Goal: Task Accomplishment & Management: Manage account settings

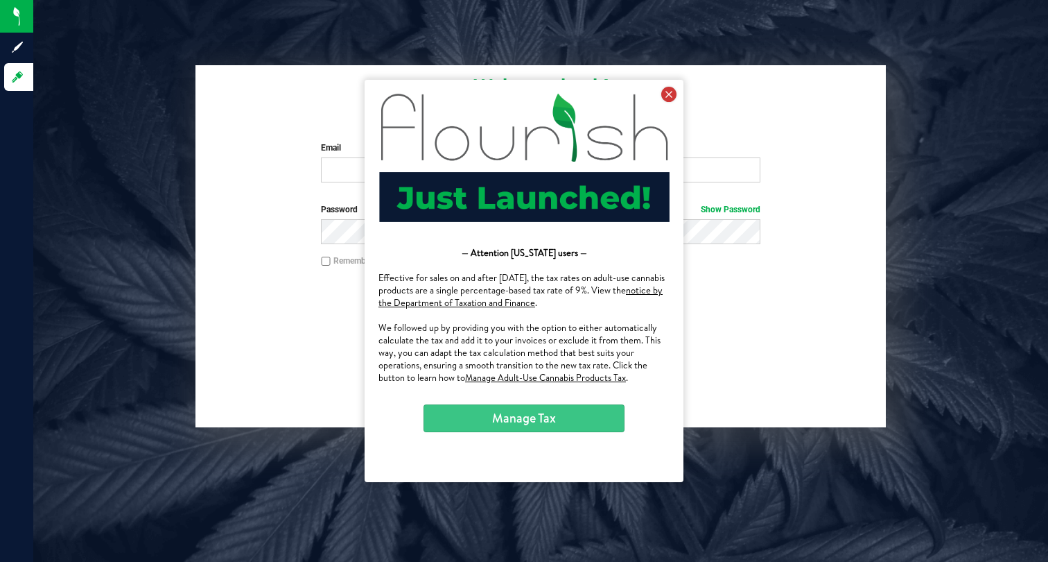
drag, startPoint x: 671, startPoint y: 92, endPoint x: 1010, endPoint y: 175, distance: 349.3
click at [671, 92] on icon at bounding box center [668, 94] width 15 height 15
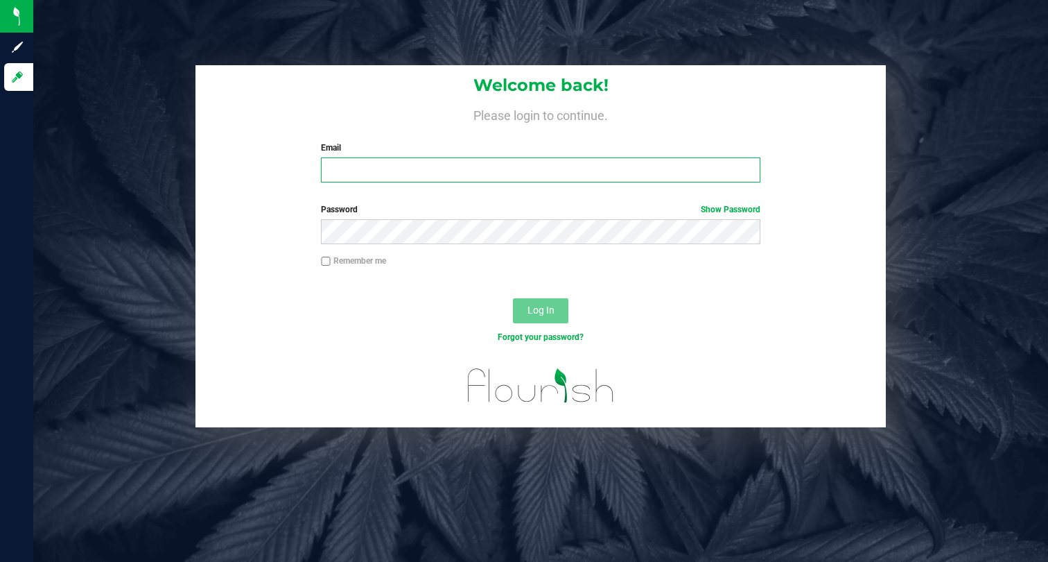
click at [431, 166] on input "Email" at bounding box center [541, 169] width 440 height 25
type input "[EMAIL_ADDRESS][DOMAIN_NAME]"
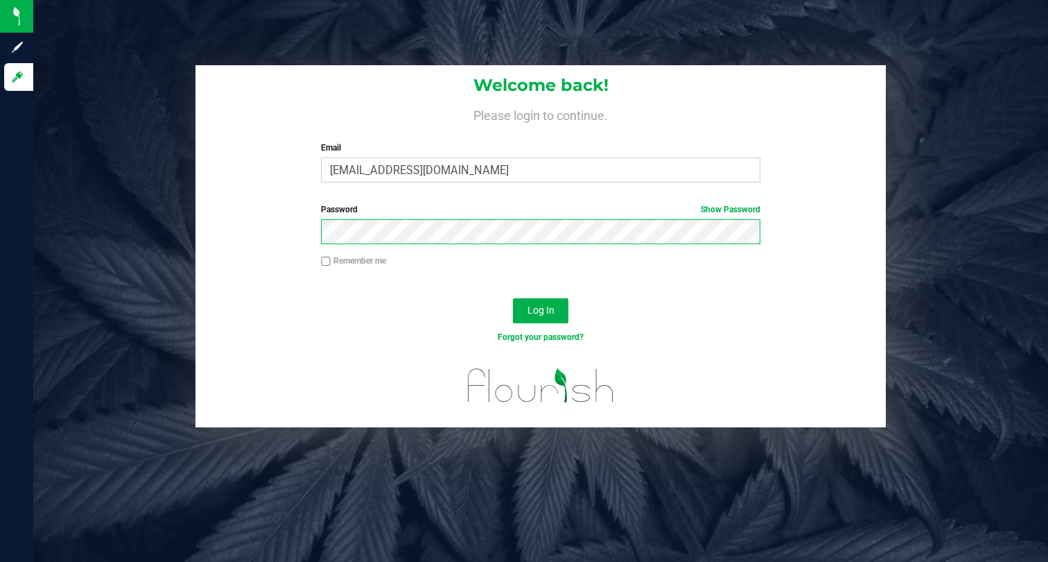
click at [513, 298] on button "Log In" at bounding box center [540, 310] width 55 height 25
click at [537, 309] on span "Log In" at bounding box center [541, 309] width 27 height 11
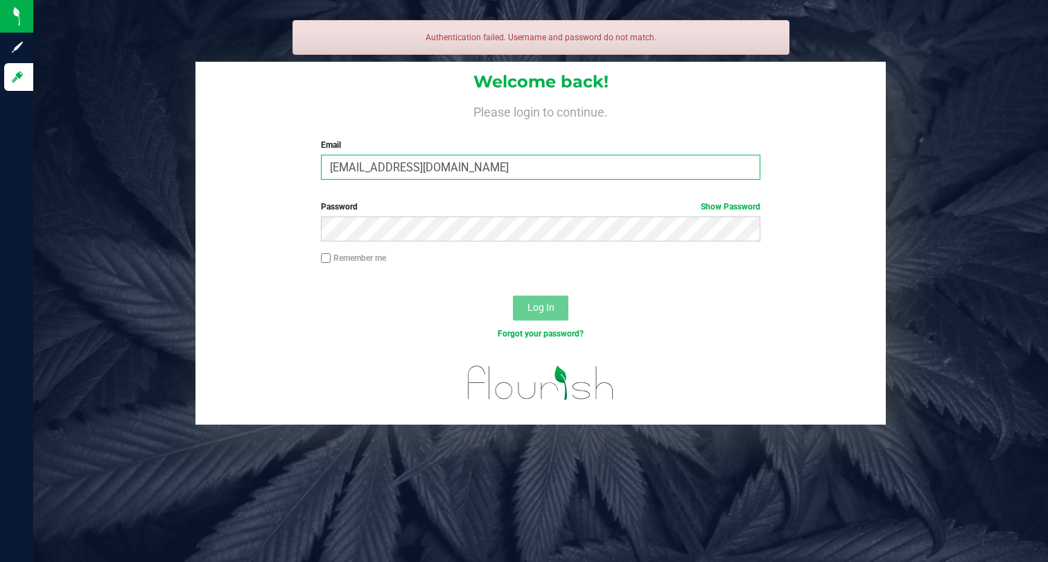
click at [544, 173] on input "[EMAIL_ADDRESS][DOMAIN_NAME]" at bounding box center [541, 167] width 440 height 25
